Goal: Use online tool/utility: Utilize a website feature to perform a specific function

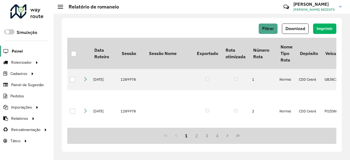
click at [20, 51] on span "Painel" at bounding box center [17, 51] width 11 height 6
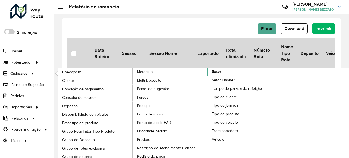
click at [218, 69] on span "Setor" at bounding box center [216, 72] width 9 height 6
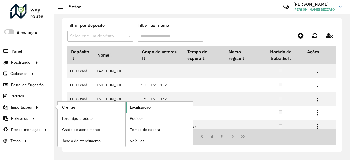
click at [137, 106] on span "Localização" at bounding box center [140, 108] width 21 height 6
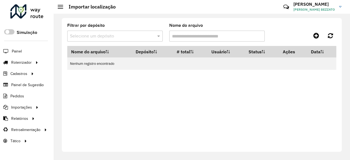
click at [336, 7] on link "GIULIA GIULIA ALENCAR BEZZATO" at bounding box center [320, 7] width 52 height 14
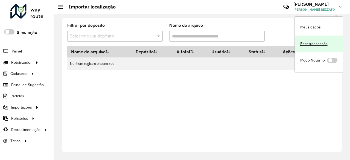
click at [322, 42] on link "Encerrar sessão" at bounding box center [319, 44] width 48 height 17
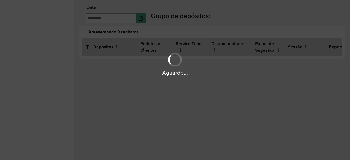
type input "**********"
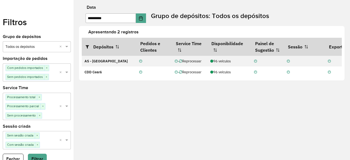
scroll to position [7, 0]
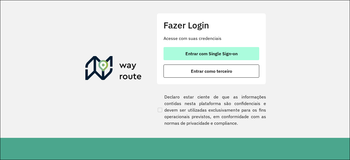
click at [205, 56] on span "Entrar com Single Sign-on" at bounding box center [212, 53] width 52 height 4
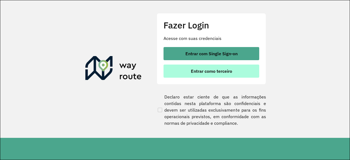
click at [195, 70] on span "Entrar como terceiro" at bounding box center [211, 71] width 41 height 4
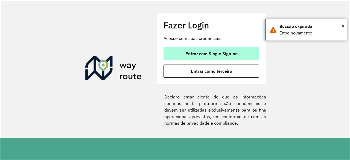
click at [198, 53] on span "Entrar com Single Sign-on" at bounding box center [212, 53] width 52 height 4
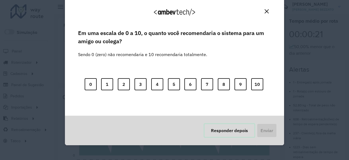
click at [232, 133] on button "Responder depois" at bounding box center [229, 130] width 51 height 14
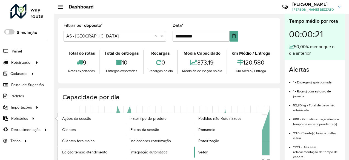
click at [202, 149] on span "Setor" at bounding box center [202, 152] width 9 height 6
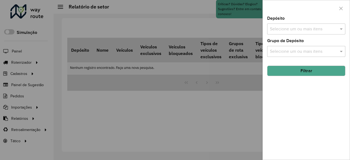
click at [25, 111] on div at bounding box center [175, 80] width 350 height 160
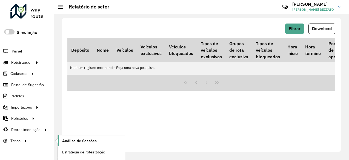
click at [84, 141] on span "Análise de Sessões" at bounding box center [79, 141] width 34 height 6
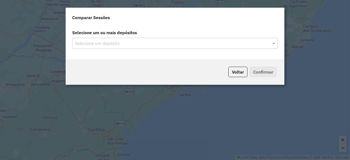
click at [149, 42] on input "text" at bounding box center [173, 43] width 198 height 7
click at [264, 45] on input "text" at bounding box center [173, 43] width 198 height 7
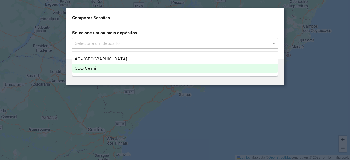
click at [152, 71] on div "CDD Ceará" at bounding box center [175, 68] width 205 height 9
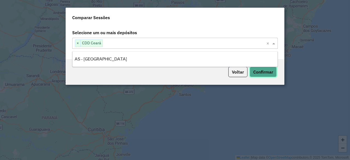
click at [258, 71] on button "Confirmar" at bounding box center [263, 72] width 27 height 10
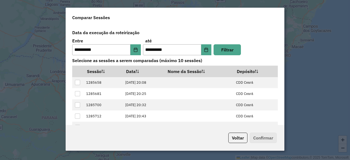
click at [281, 88] on div "**********" at bounding box center [175, 75] width 219 height 100
click at [238, 136] on button "Voltar" at bounding box center [238, 138] width 19 height 10
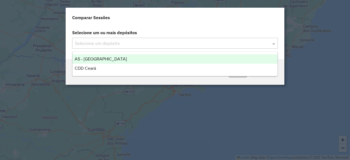
click at [161, 44] on input "text" at bounding box center [173, 43] width 198 height 7
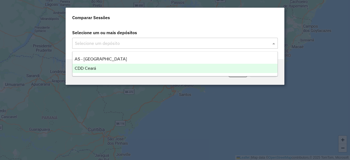
click at [126, 64] on div "CDD Ceará" at bounding box center [175, 68] width 205 height 9
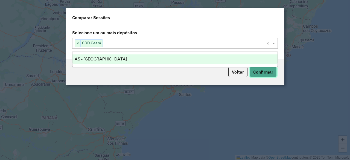
click at [266, 74] on button "Confirmar" at bounding box center [263, 72] width 27 height 10
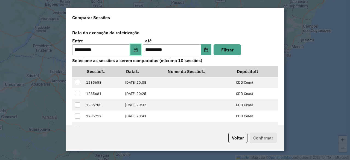
click at [137, 48] on icon "Choose Date" at bounding box center [136, 50] width 4 height 4
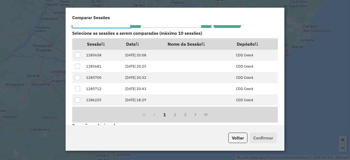
click at [300, 60] on modal-container "**********" at bounding box center [175, 80] width 350 height 160
click at [235, 137] on button "Voltar" at bounding box center [238, 138] width 19 height 10
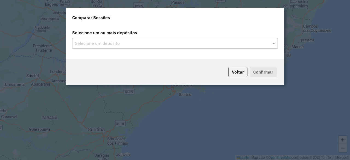
scroll to position [0, 0]
click at [235, 74] on button "Voltar" at bounding box center [238, 72] width 19 height 10
click at [270, 84] on div "Voltar Confirmar" at bounding box center [175, 72] width 219 height 26
